Goal: Task Accomplishment & Management: Complete application form

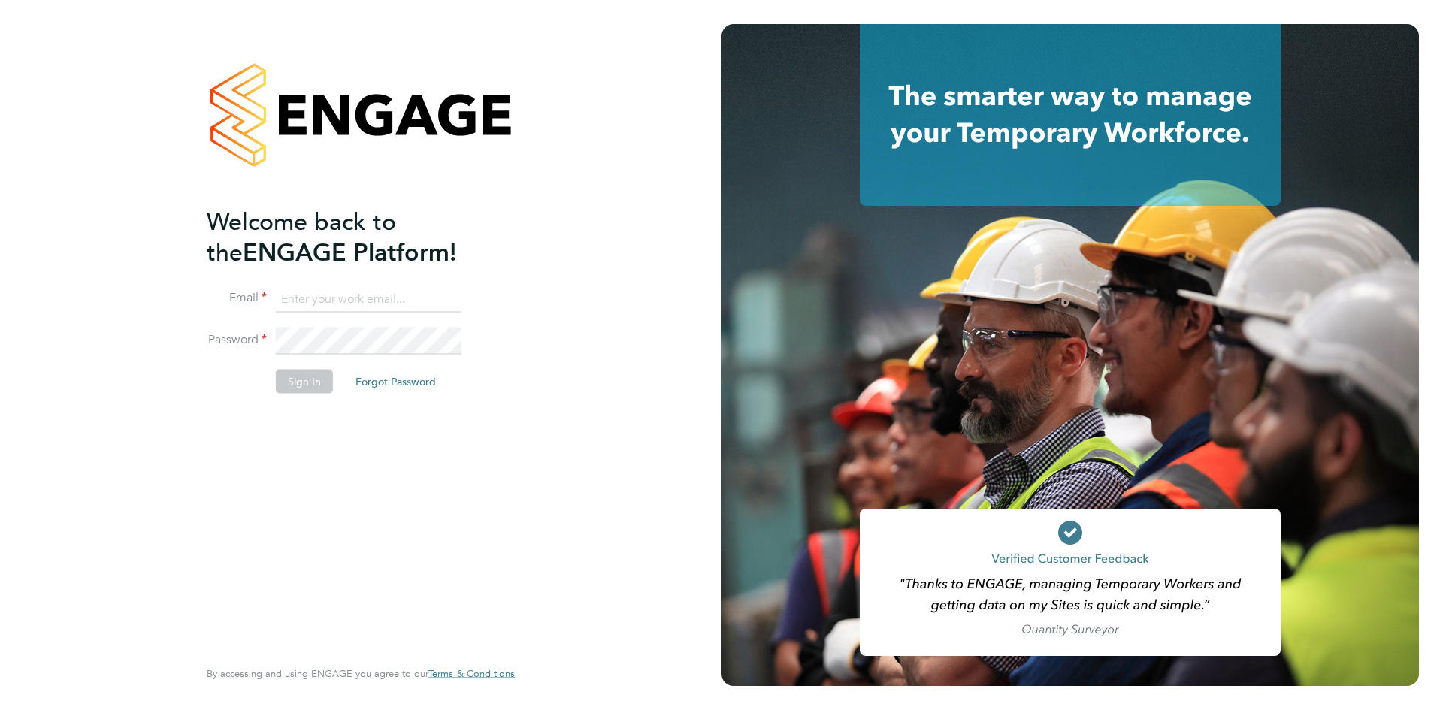
type input "valeria.erdos@citycalling.com"
click at [291, 386] on button "Sign In" at bounding box center [304, 381] width 57 height 24
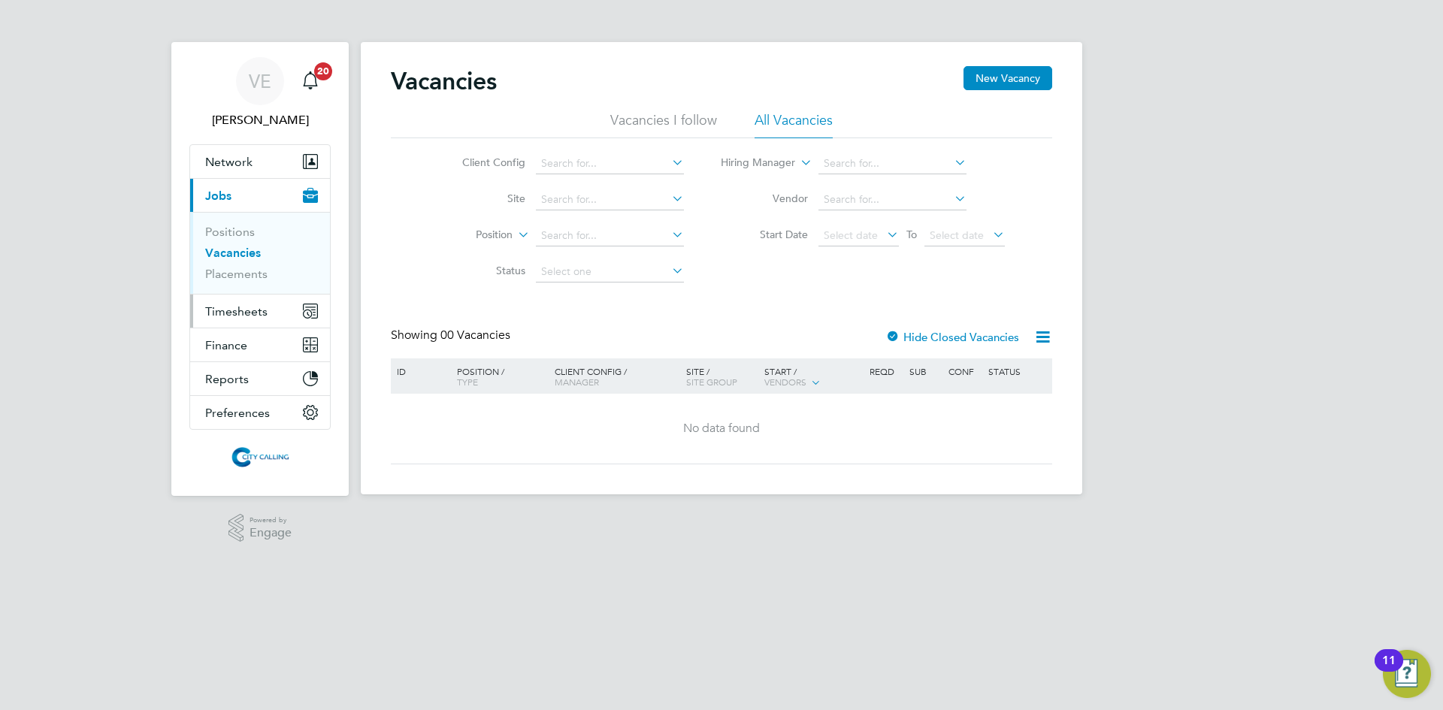
click at [243, 302] on button "Timesheets" at bounding box center [260, 311] width 140 height 33
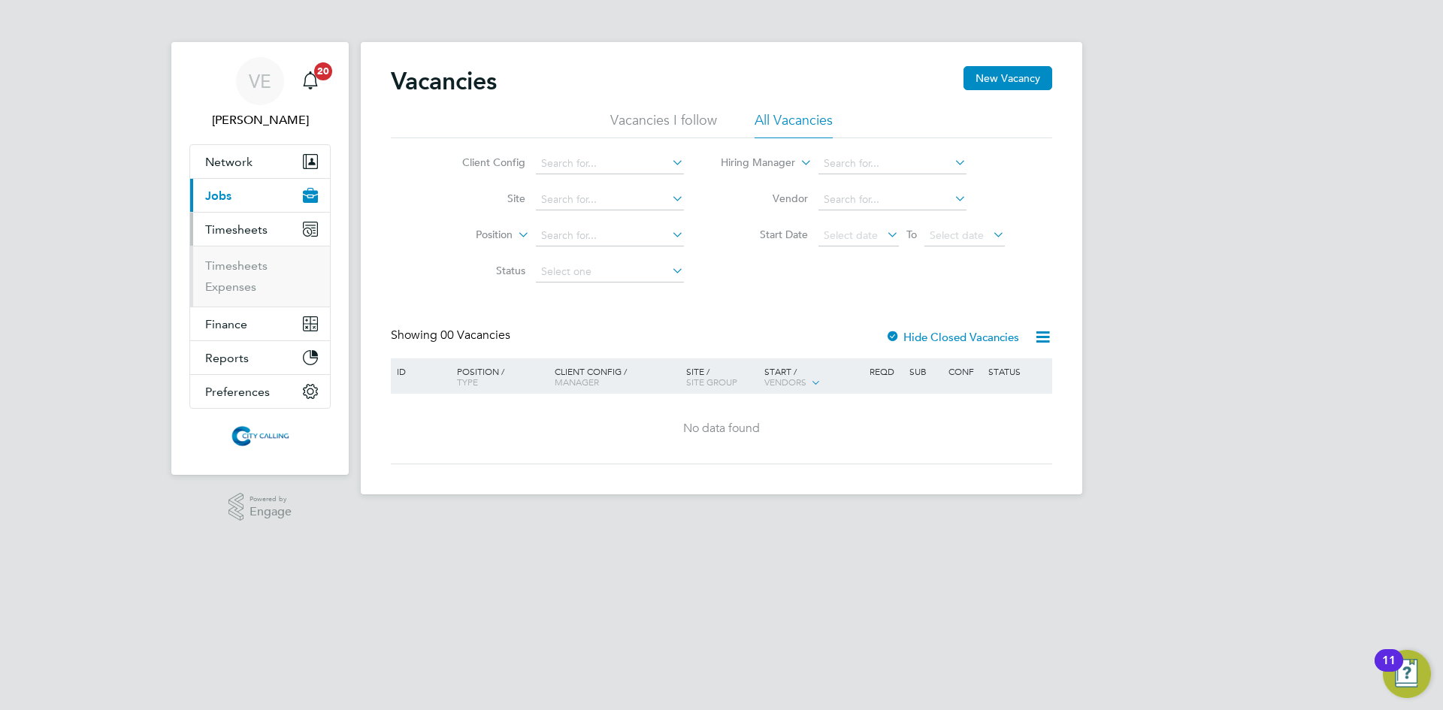
click at [226, 274] on li "Timesheets" at bounding box center [261, 269] width 113 height 21
click at [221, 267] on link "Timesheets" at bounding box center [236, 266] width 62 height 14
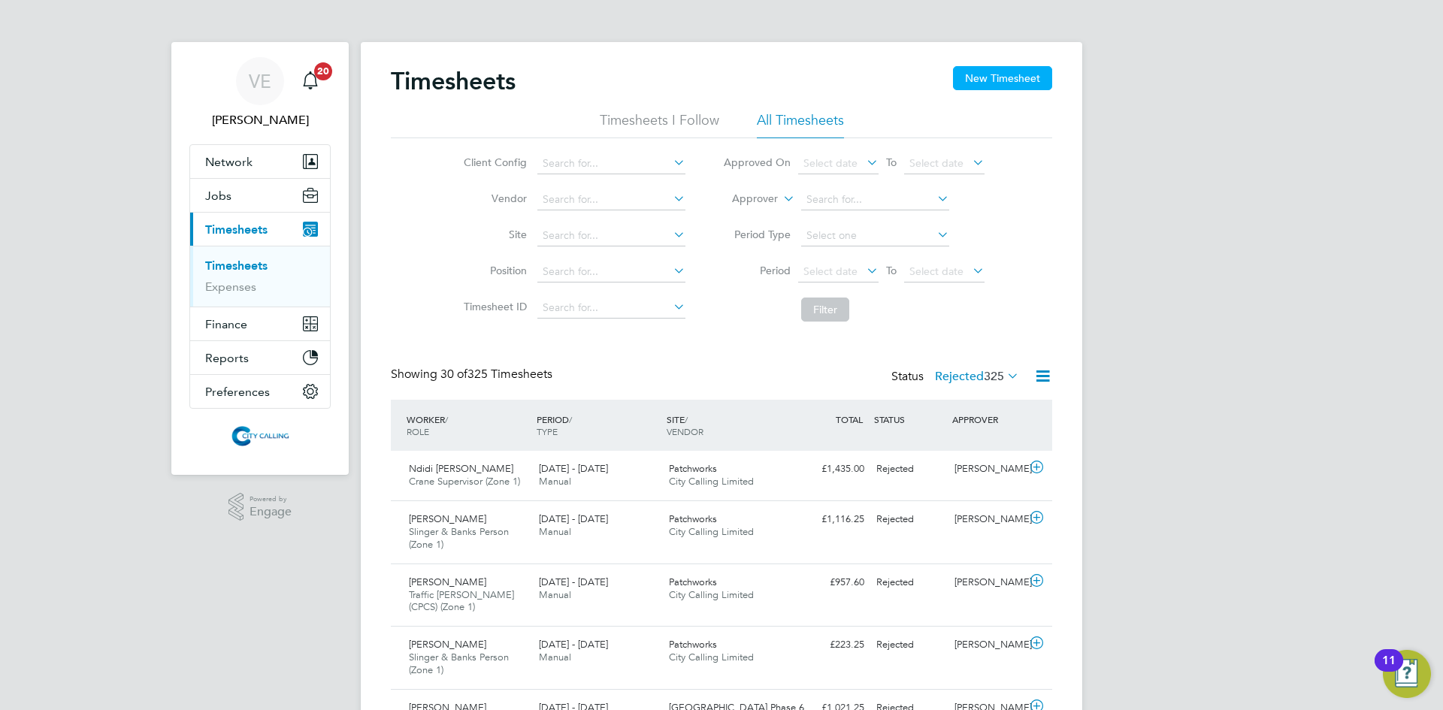
click at [990, 83] on button "New Timesheet" at bounding box center [1002, 78] width 99 height 24
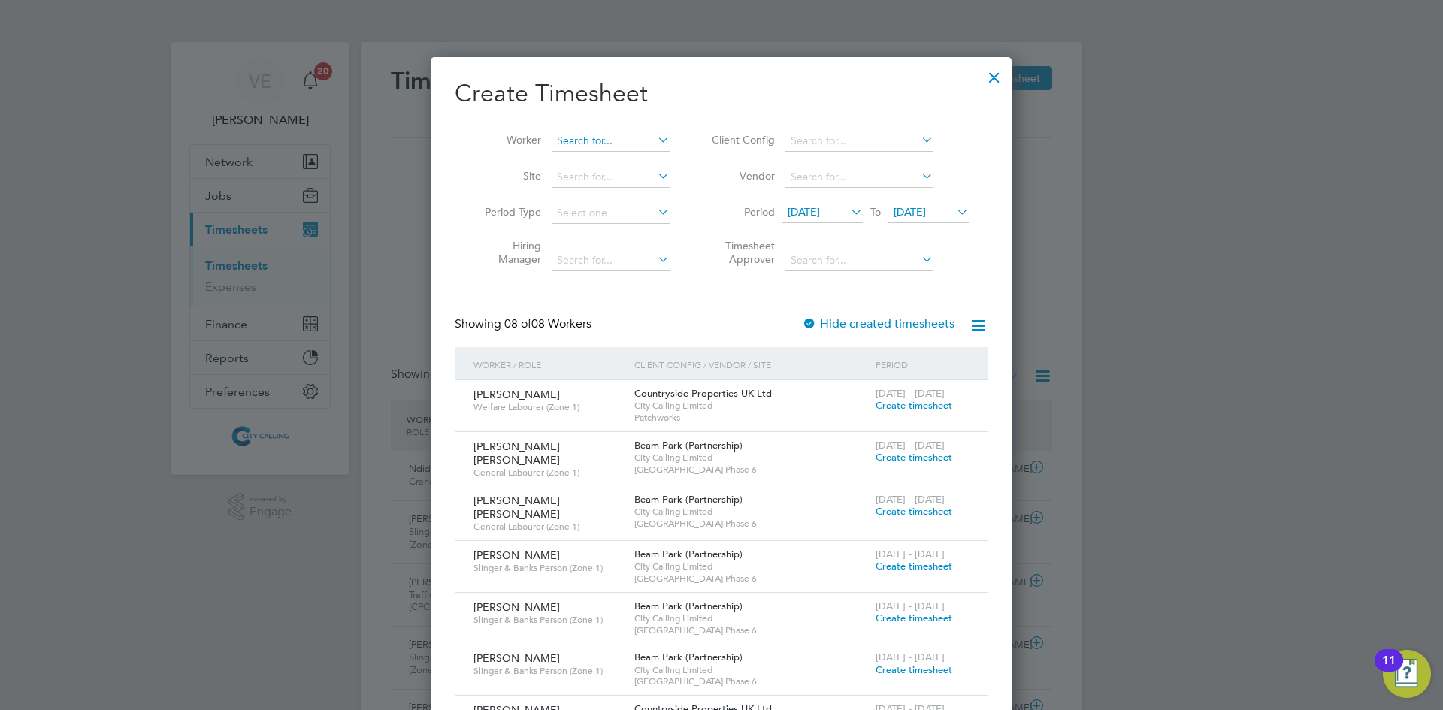
click at [584, 135] on input at bounding box center [611, 141] width 118 height 21
paste input "Munasar Mohamed Osman"
type input "Munasar Mohamed Osman"
click at [655, 138] on icon at bounding box center [655, 139] width 0 height 21
click at [571, 144] on input at bounding box center [611, 141] width 118 height 21
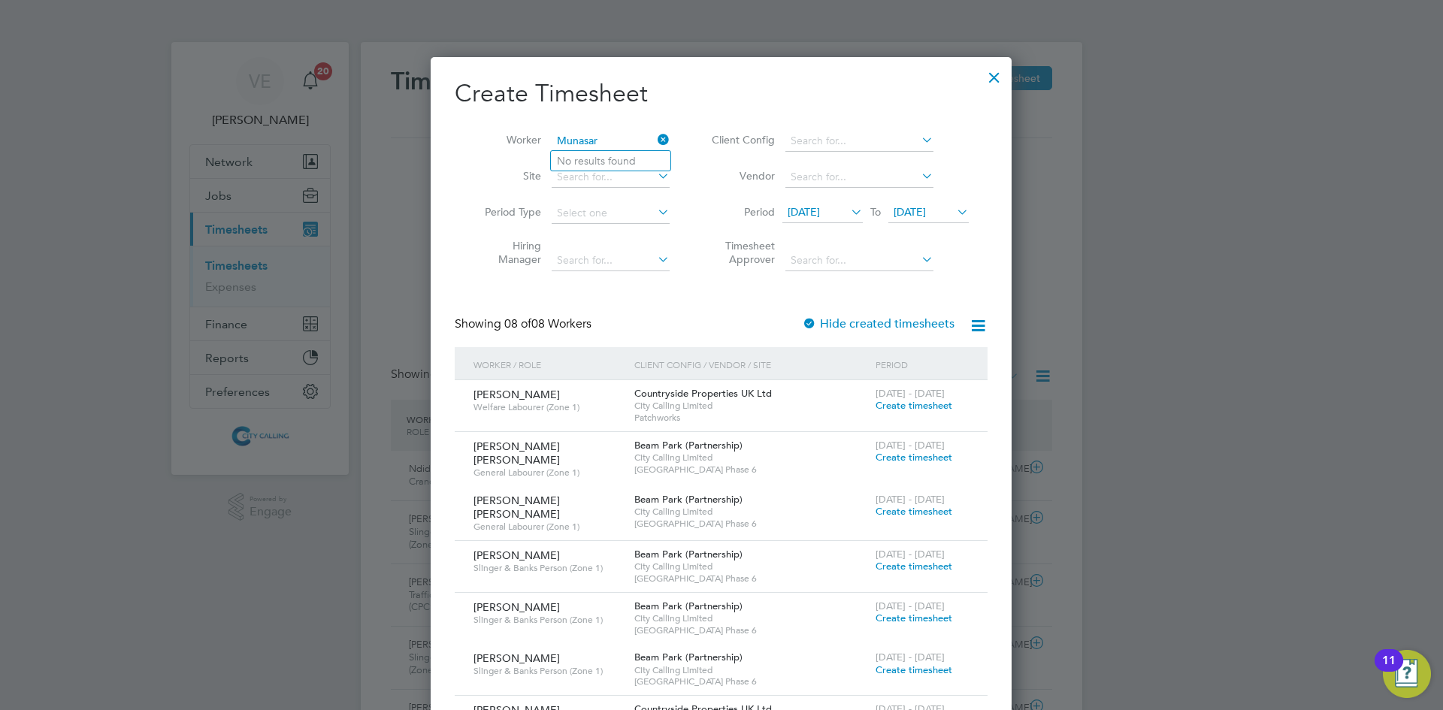
type input "Munasar"
click at [655, 143] on icon at bounding box center [655, 139] width 0 height 21
click at [991, 77] on div at bounding box center [994, 73] width 27 height 27
click at [605, 141] on input at bounding box center [611, 141] width 118 height 21
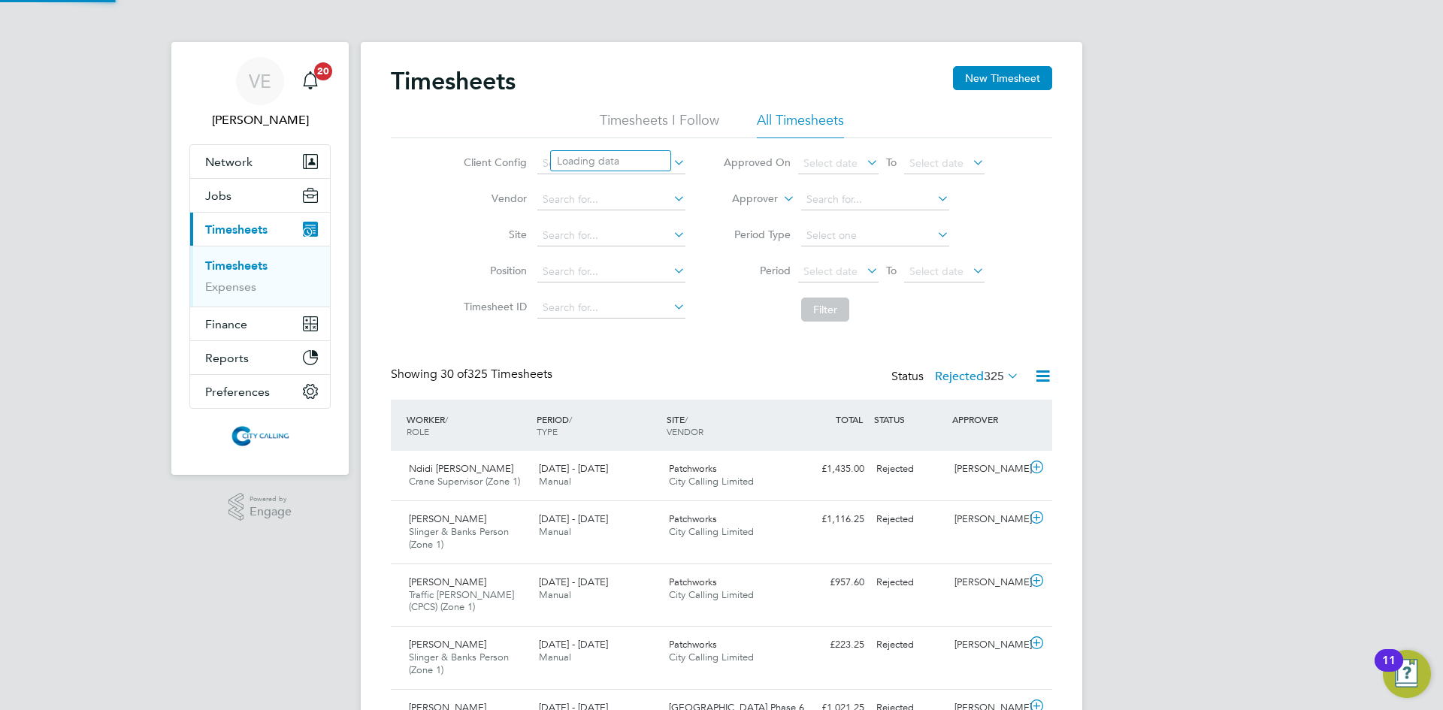
scroll to position [50, 131]
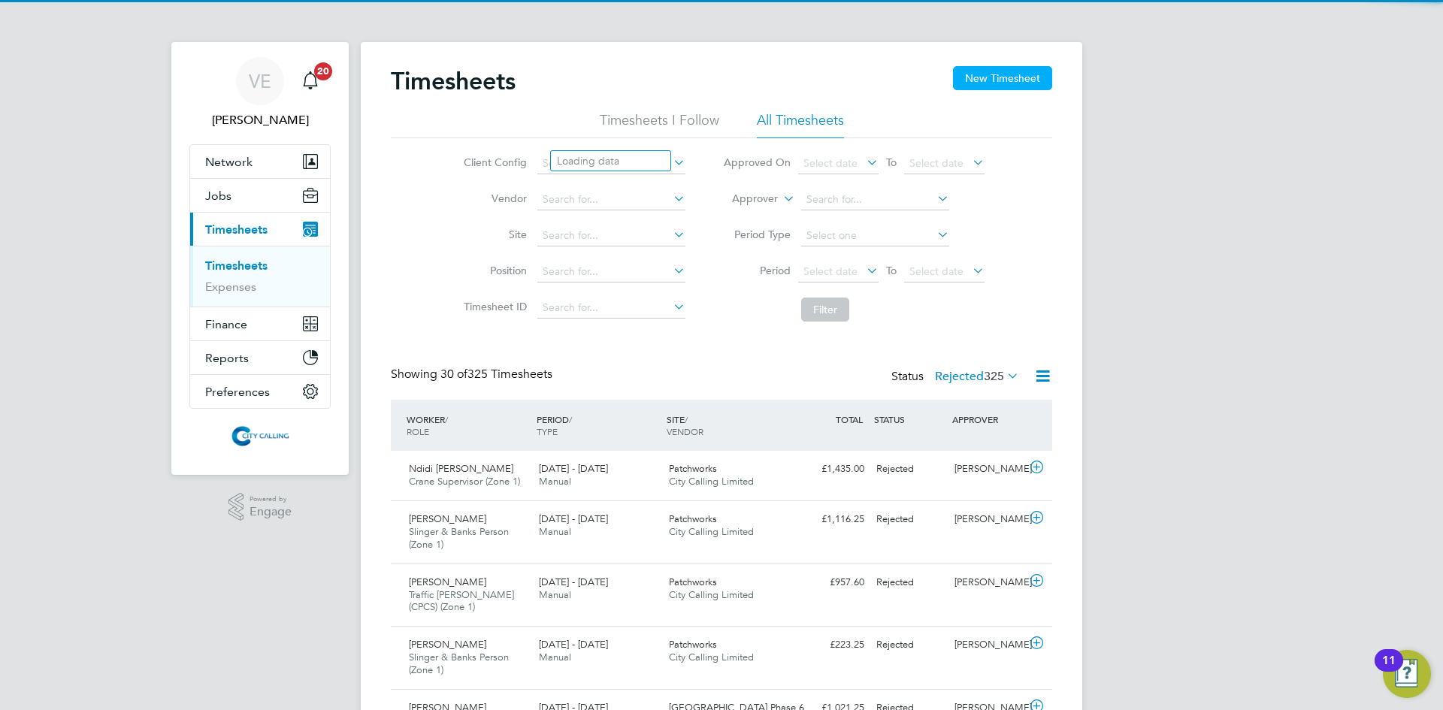
click at [994, 83] on button "New Timesheet" at bounding box center [1002, 78] width 99 height 24
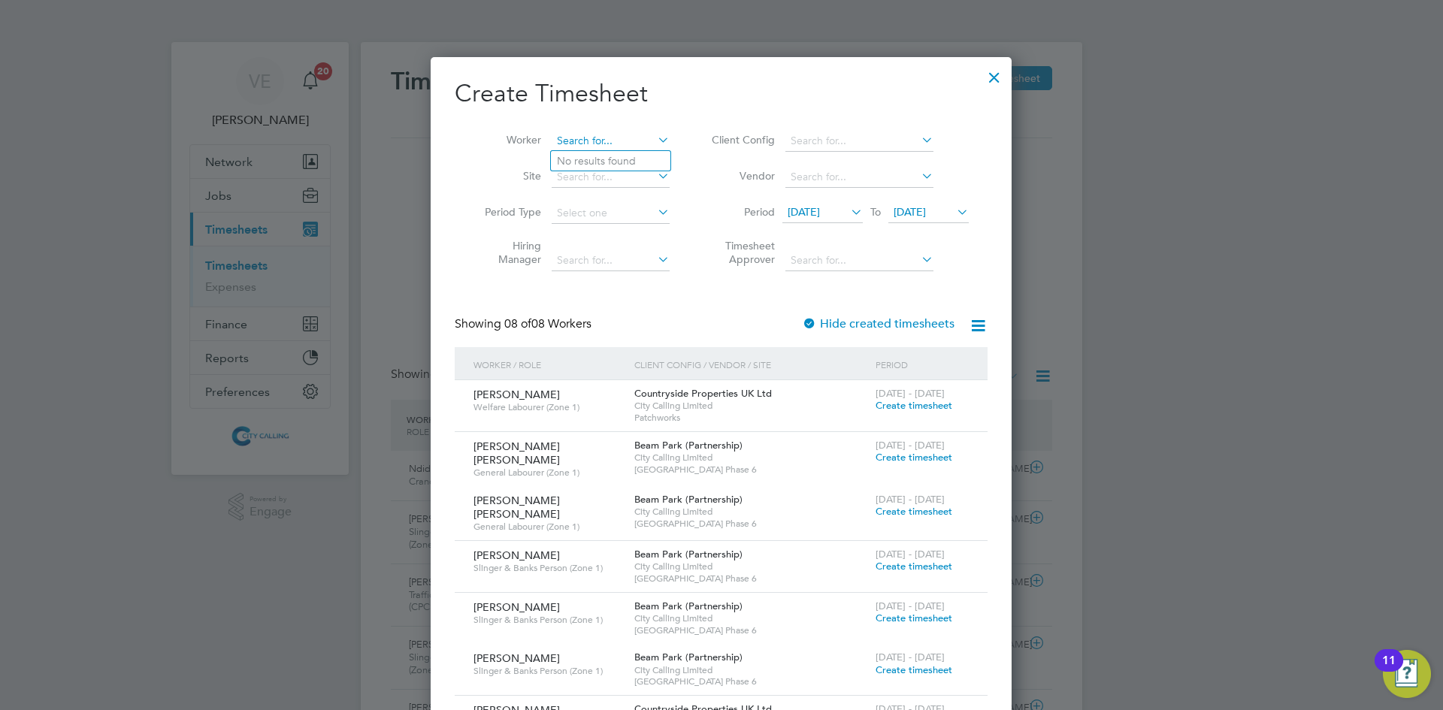
click at [574, 138] on input at bounding box center [611, 141] width 118 height 21
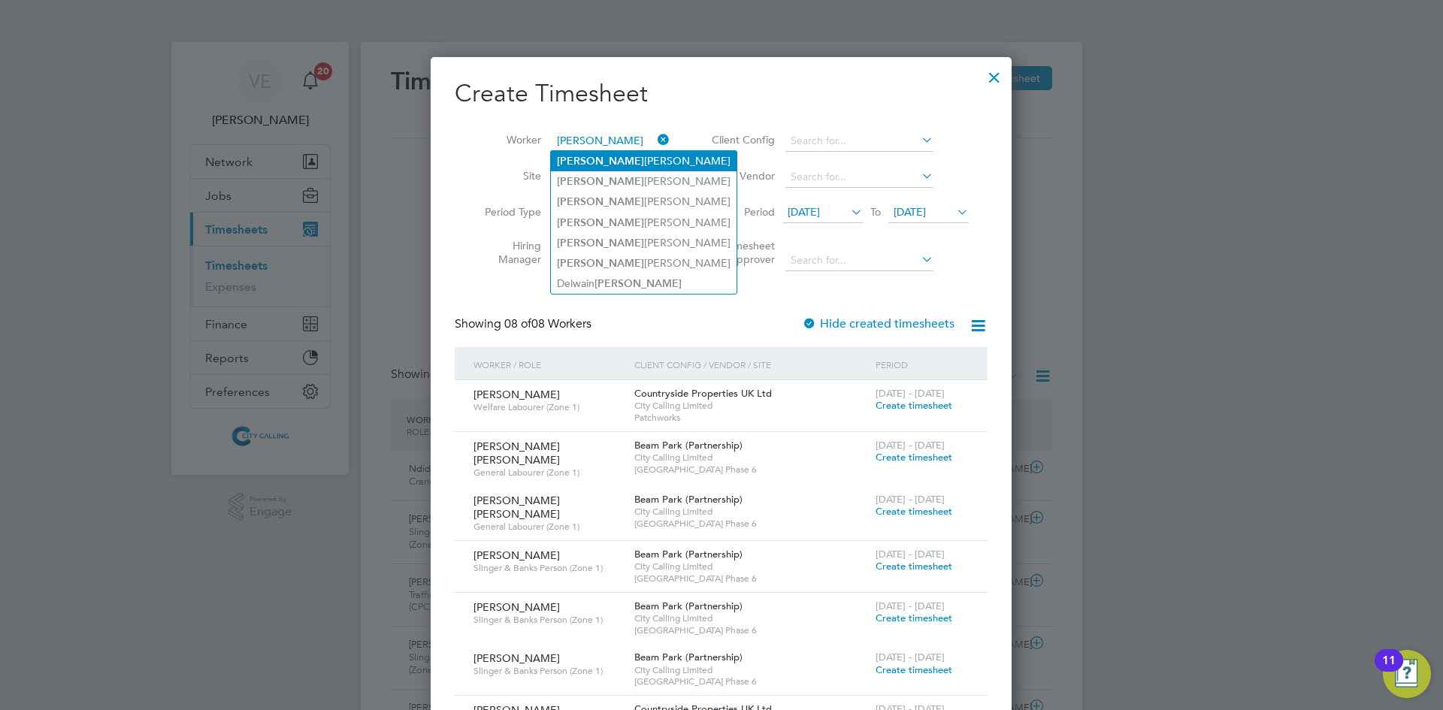
click at [595, 162] on li "James Sesay" at bounding box center [644, 161] width 186 height 20
type input "James Sesay"
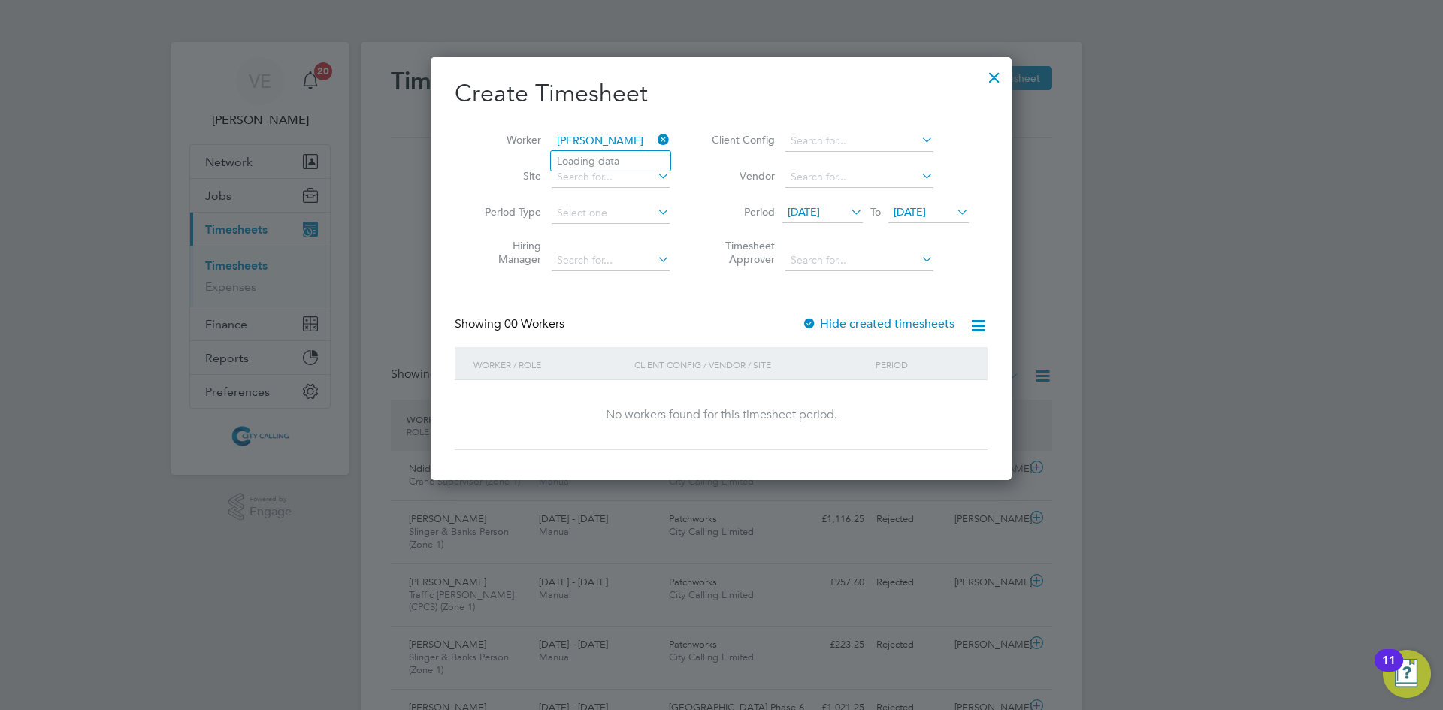
click at [926, 210] on span "28 Aug 2025" at bounding box center [910, 212] width 32 height 14
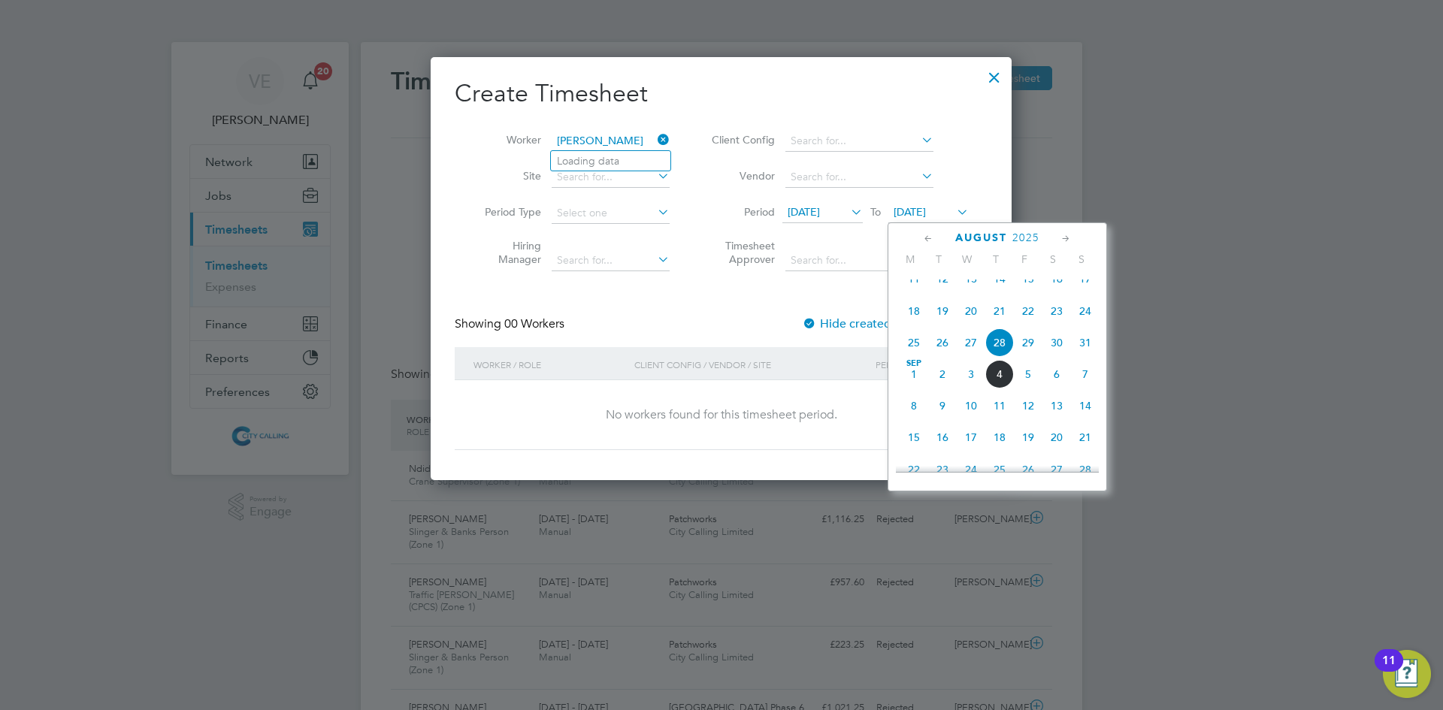
click at [1086, 357] on span "31" at bounding box center [1085, 342] width 29 height 29
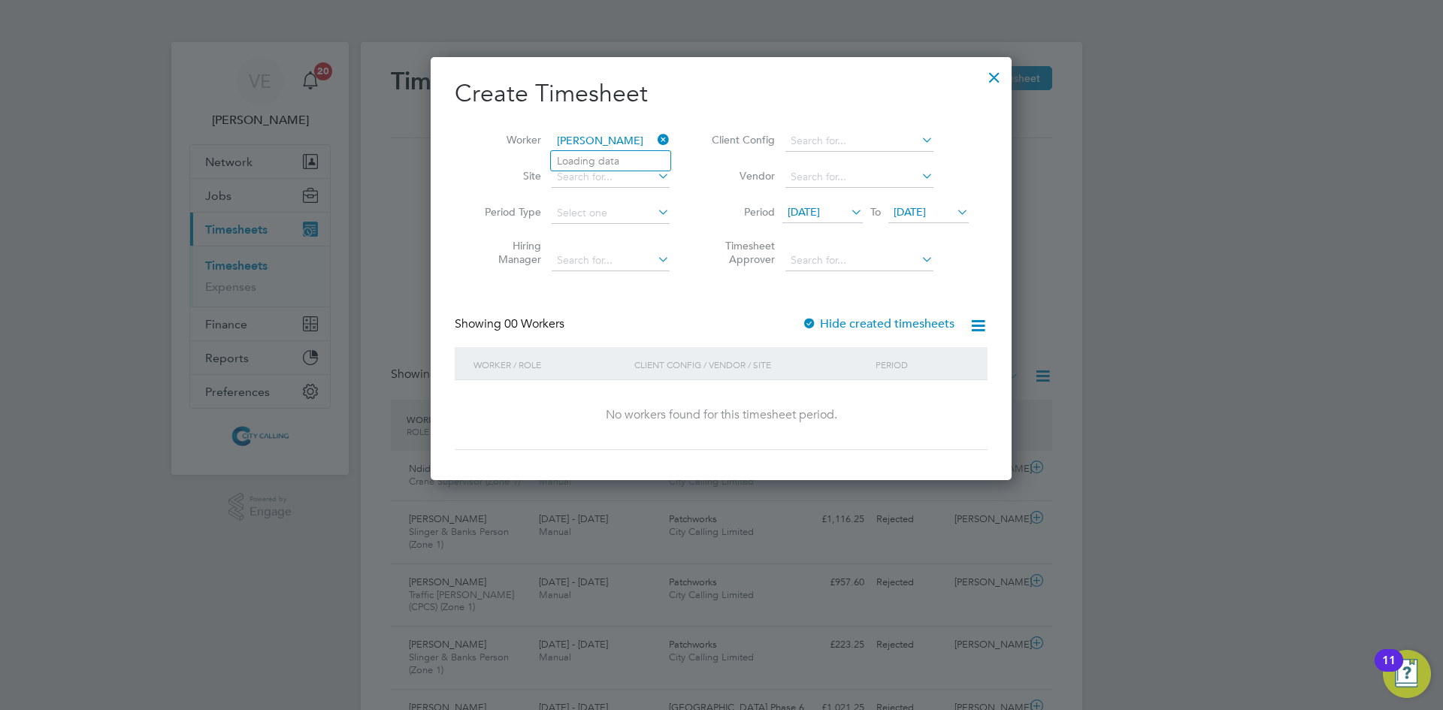
click at [814, 320] on div at bounding box center [809, 324] width 15 height 15
click at [831, 219] on span "21 Aug 2025" at bounding box center [822, 213] width 80 height 20
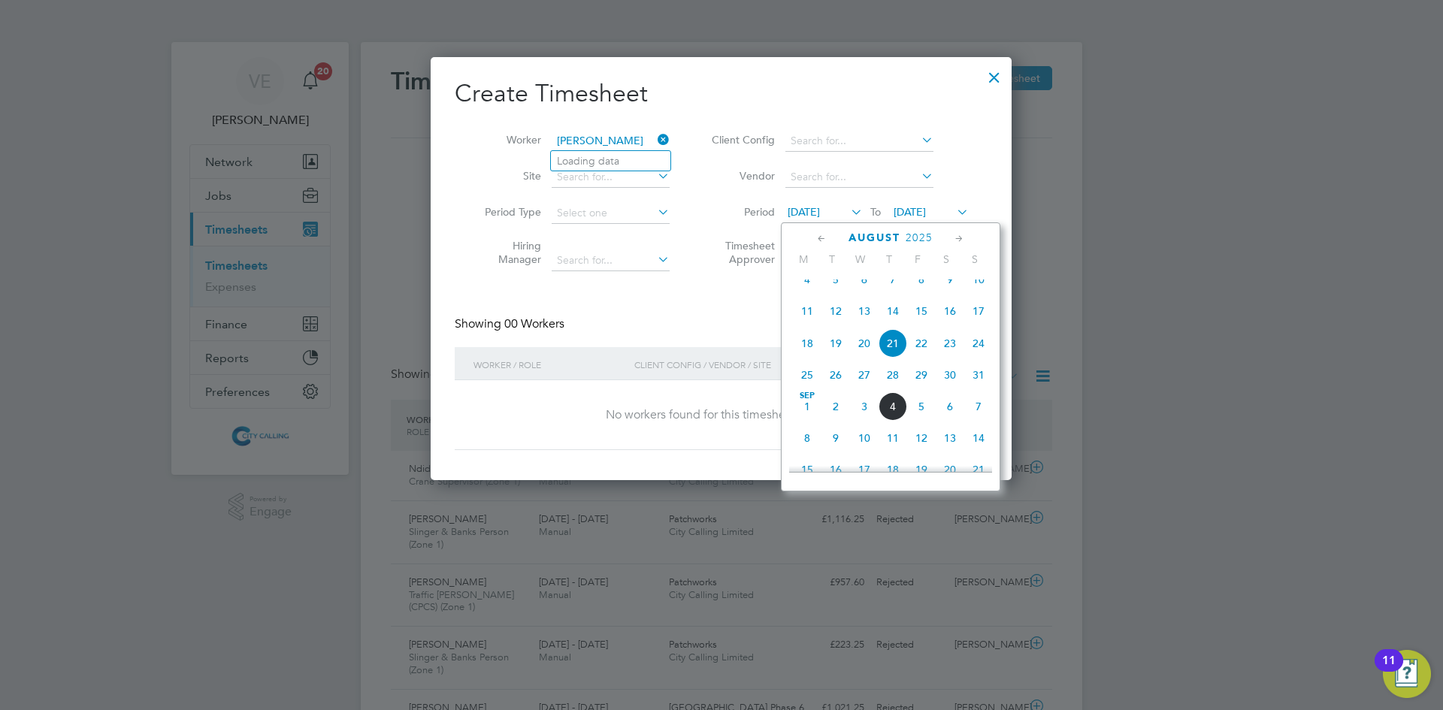
click at [813, 320] on span "11" at bounding box center [807, 311] width 29 height 29
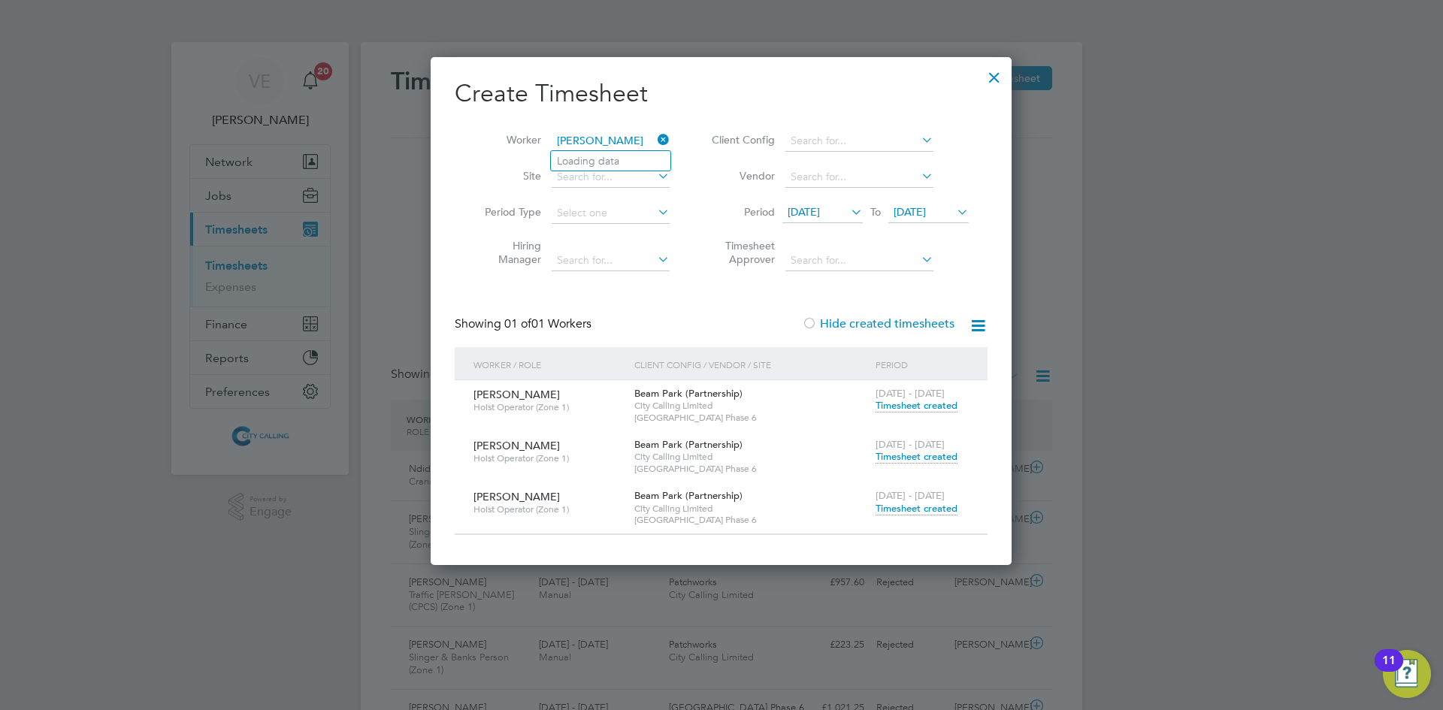
click at [906, 508] on span "Timesheet created" at bounding box center [917, 509] width 82 height 14
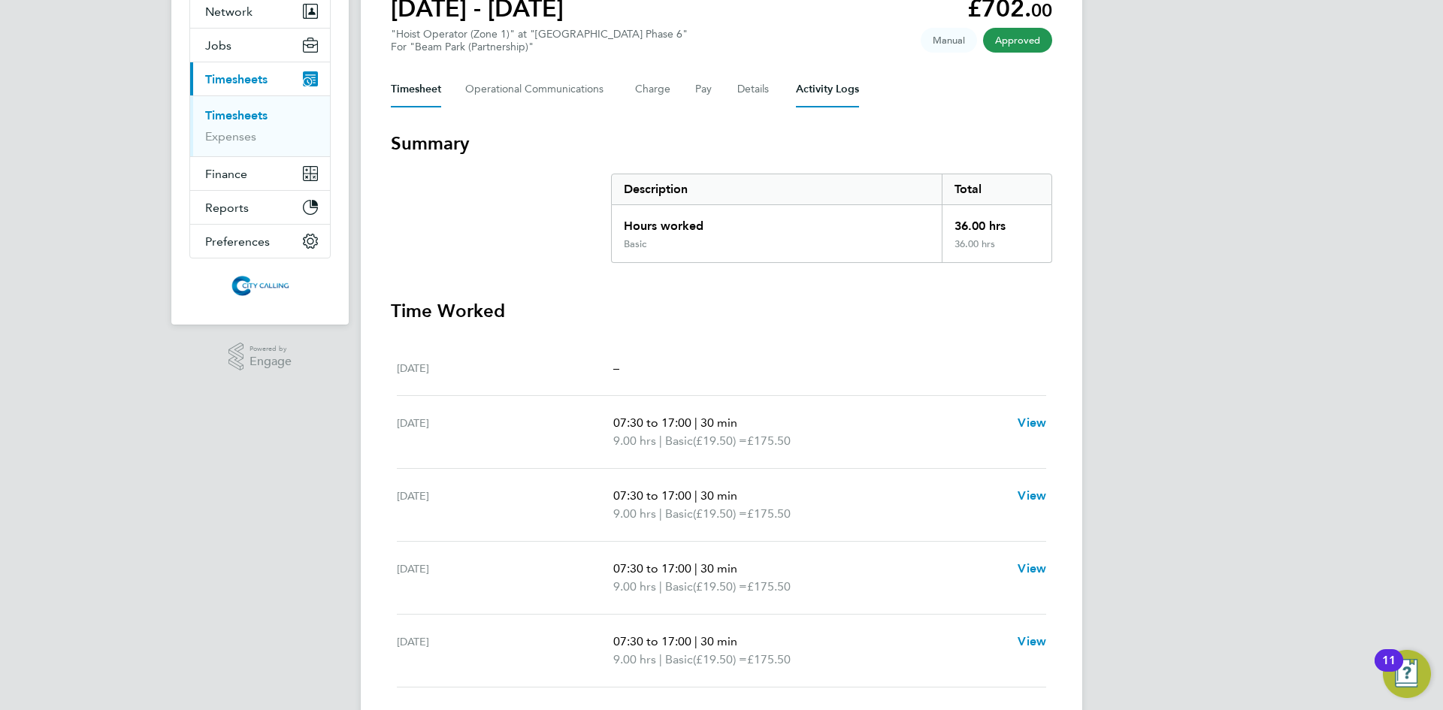
click at [812, 90] on Logs-tab "Activity Logs" at bounding box center [827, 89] width 63 height 36
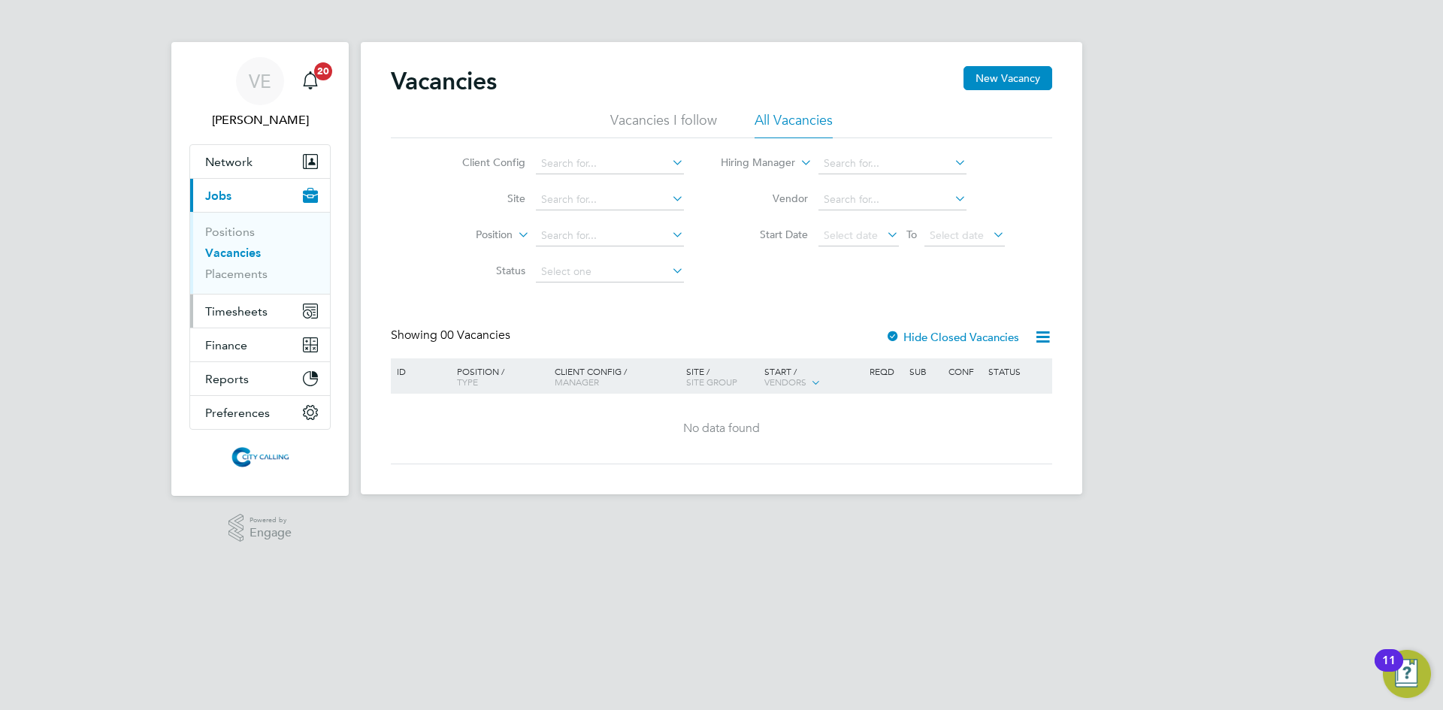
click at [254, 309] on span "Timesheets" at bounding box center [236, 311] width 62 height 14
